Goal: Information Seeking & Learning: Learn about a topic

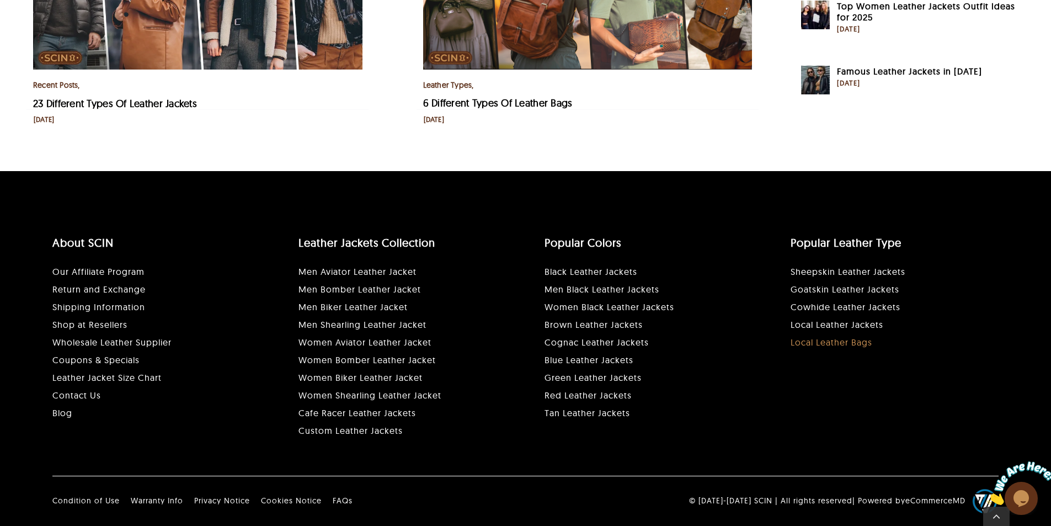
click at [822, 344] on link "Local Leather Bags" at bounding box center [832, 342] width 82 height 11
click at [820, 344] on link "Local Leather Bags" at bounding box center [832, 342] width 82 height 11
click at [806, 317] on p "Sheepskin Leather Jackets Goatskin Leather Jackets Cowhide Leather Jackets Loca…" at bounding box center [895, 307] width 208 height 88
click at [813, 325] on link "Local Leather Jackets" at bounding box center [837, 324] width 93 height 11
click at [837, 343] on link "Local Leather Bags" at bounding box center [832, 342] width 82 height 11
